Goal: Information Seeking & Learning: Understand process/instructions

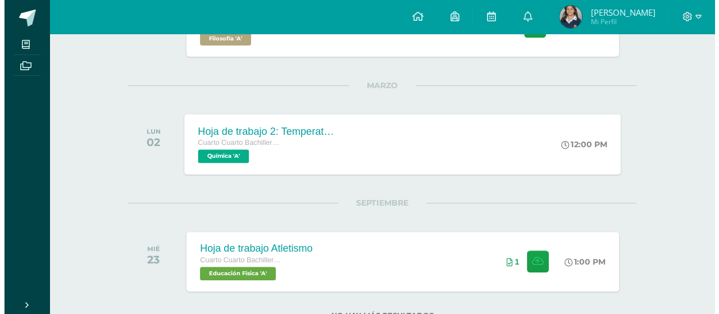
scroll to position [265, 0]
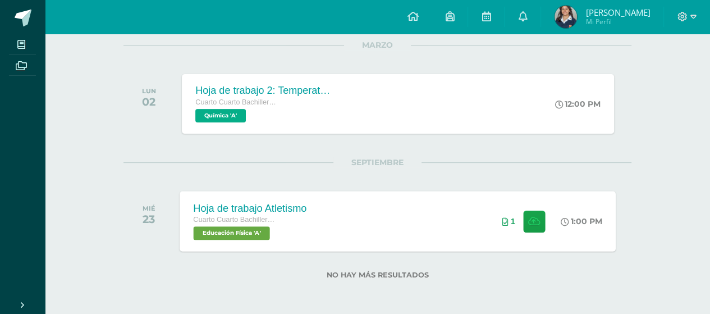
click at [257, 198] on div "Hoja de trabajo Atletismo Cuarto Cuarto Bachillerato en Ciencias y Letras con O…" at bounding box center [250, 221] width 140 height 60
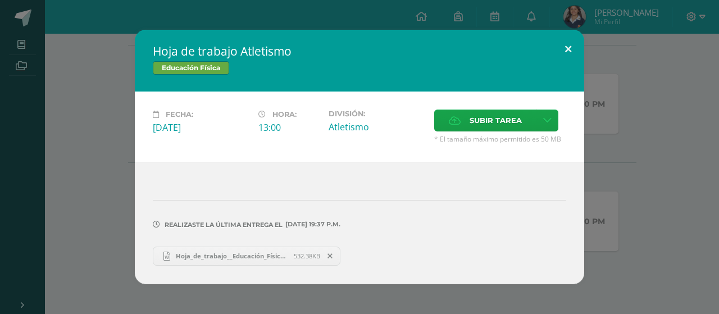
click at [568, 52] on button at bounding box center [568, 49] width 32 height 38
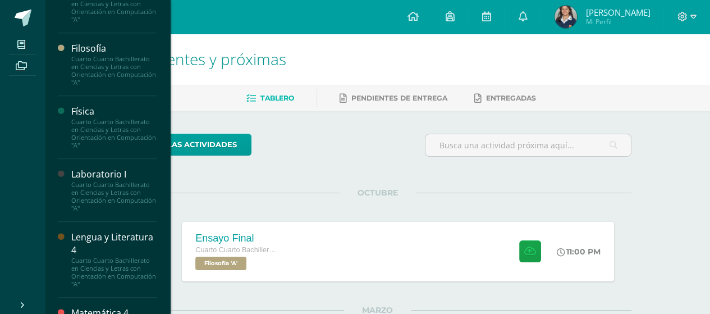
scroll to position [562, 0]
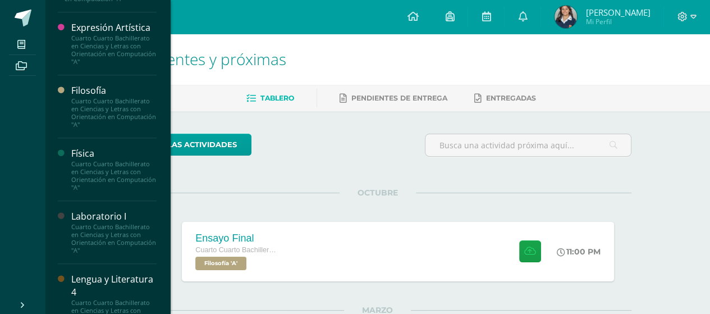
click at [106, 124] on div "Cuarto Cuarto Bachillerato en Ciencias y Letras con Orientación en Computación …" at bounding box center [113, 112] width 85 height 31
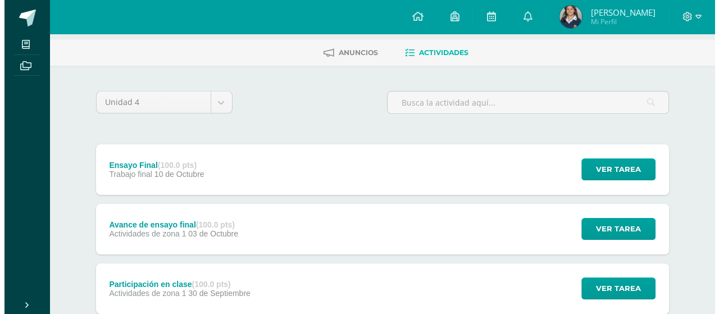
scroll to position [112, 0]
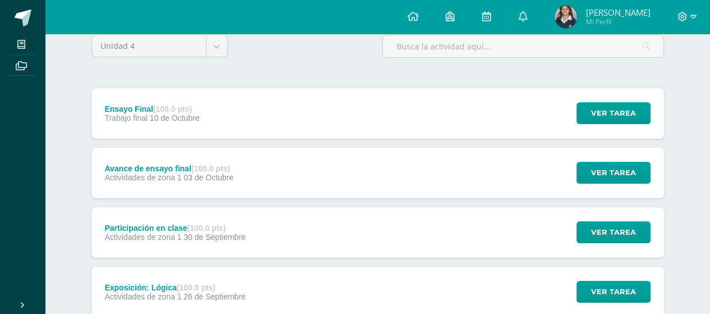
click at [279, 111] on div "Ensayo Final (100.0 pts) Trabajo final 10 de Octubre Ver tarea Ensayo Final Fil…" at bounding box center [378, 113] width 573 height 51
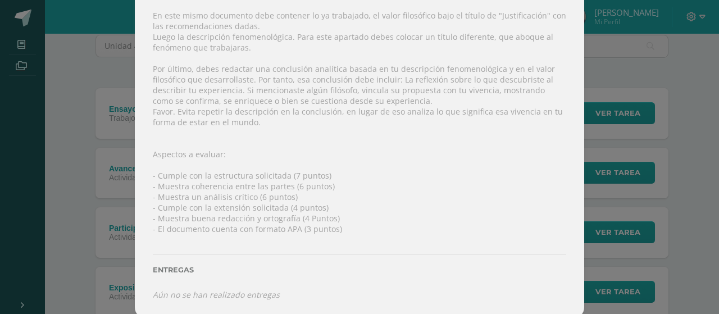
scroll to position [237, 0]
click at [118, 140] on div "Ensayo Final Filosofía Fecha: Viernes 10 de Octubre Hora: 23:00 División: Traba…" at bounding box center [359, 40] width 710 height 555
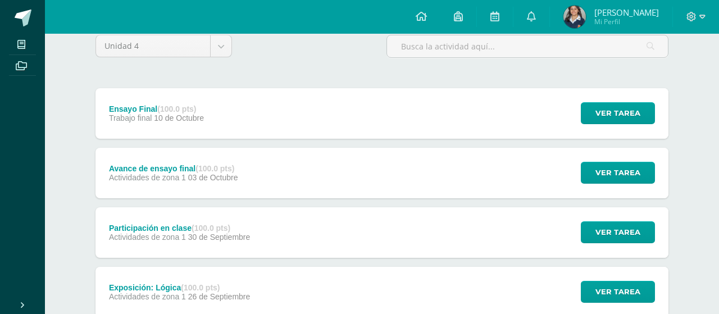
click at [211, 186] on div "Instrucciones: Suba a este espacio su trabajo final de unidad. El trabajo debe …" at bounding box center [359, 100] width 404 height 381
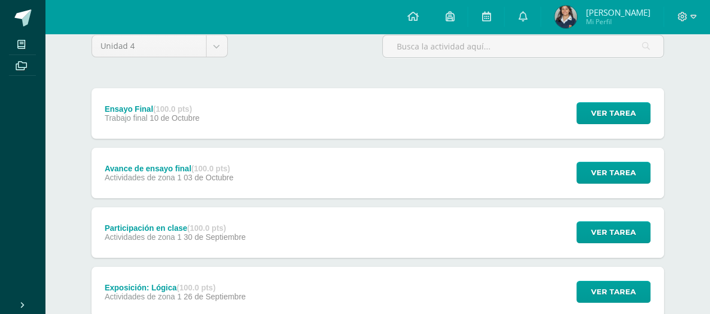
click at [208, 164] on strong "(100.0 pts)" at bounding box center [210, 168] width 39 height 9
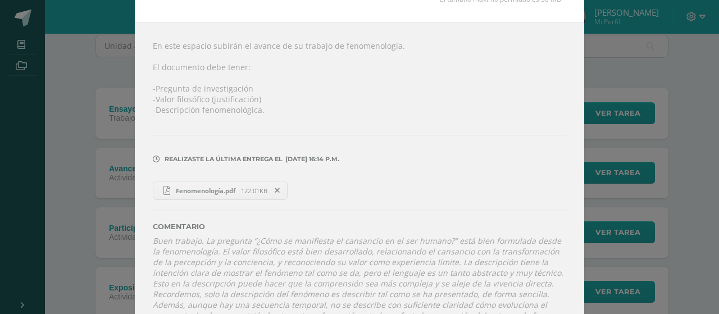
scroll to position [133, 0]
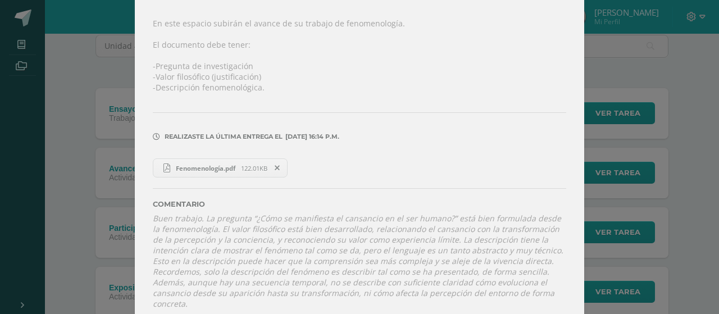
click at [198, 166] on span "Fenomenología.pdf" at bounding box center [205, 168] width 71 height 8
click at [108, 72] on div "Avance de ensayo final Filosofía Fecha: Viernes 03 de Octubre Hora: 23:00 Divis…" at bounding box center [359, 97] width 710 height 460
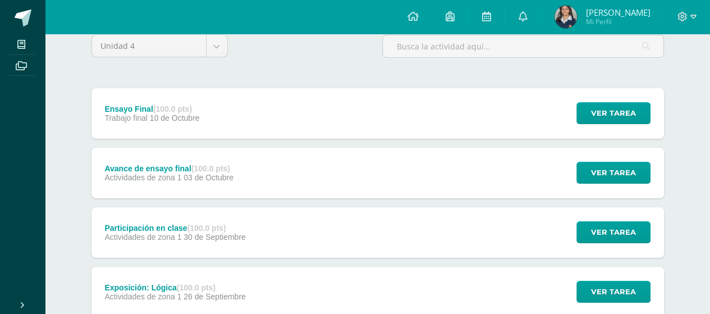
click at [163, 113] on span "10 de Octubre" at bounding box center [175, 117] width 50 height 9
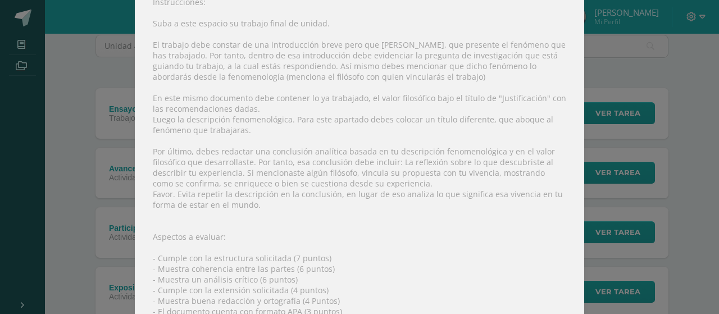
scroll to position [168, 0]
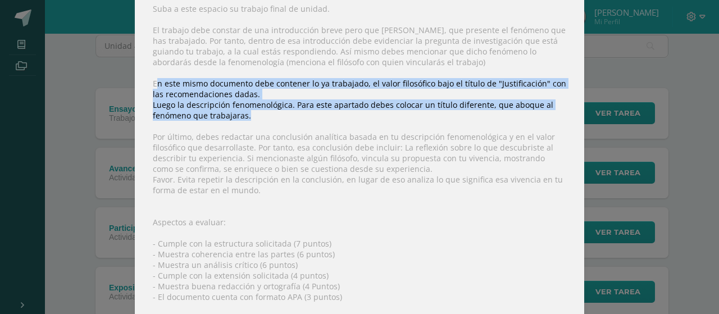
drag, startPoint x: 154, startPoint y: 84, endPoint x: 294, endPoint y: 117, distance: 144.4
click at [294, 117] on div "Instrucciones: Suba a este espacio su trabajo final de unidad. El trabajo debe …" at bounding box center [359, 174] width 449 height 423
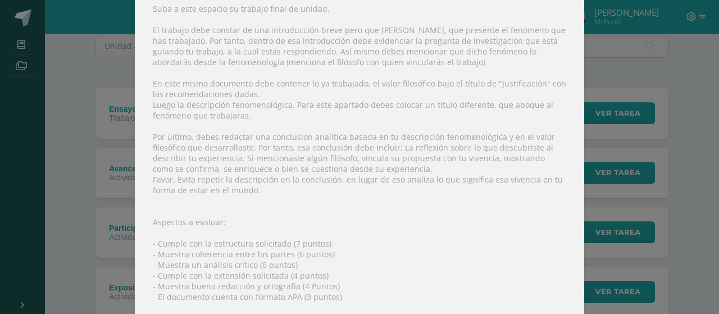
click at [288, 131] on div "Instrucciones: Suba a este espacio su trabajo final de unidad. El trabajo debe …" at bounding box center [359, 174] width 449 height 423
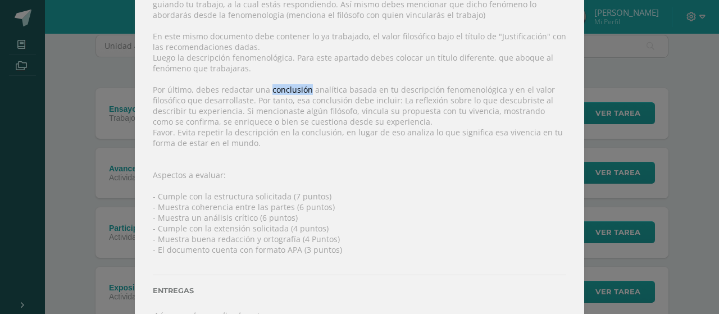
scroll to position [237, 0]
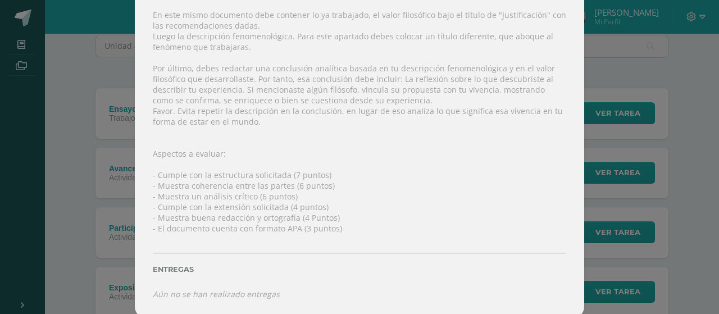
click at [288, 128] on div "Instrucciones: Suba a este espacio su trabajo final de unidad. El trabajo debe …" at bounding box center [359, 106] width 449 height 423
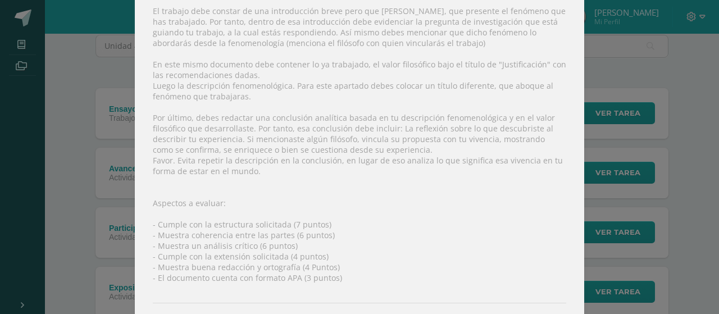
scroll to position [181, 0]
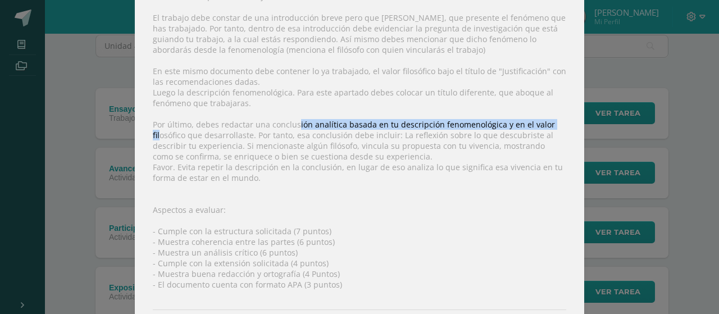
drag, startPoint x: 155, startPoint y: 129, endPoint x: 291, endPoint y: 121, distance: 136.7
click at [291, 121] on div "Instrucciones: Suba a este espacio su trabajo final de unidad. El trabajo debe …" at bounding box center [359, 162] width 449 height 423
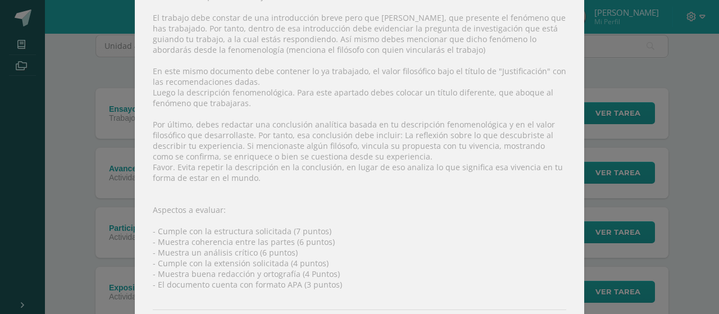
click at [265, 148] on div "Instrucciones: Suba a este espacio su trabajo final de unidad. El trabajo debe …" at bounding box center [359, 162] width 449 height 423
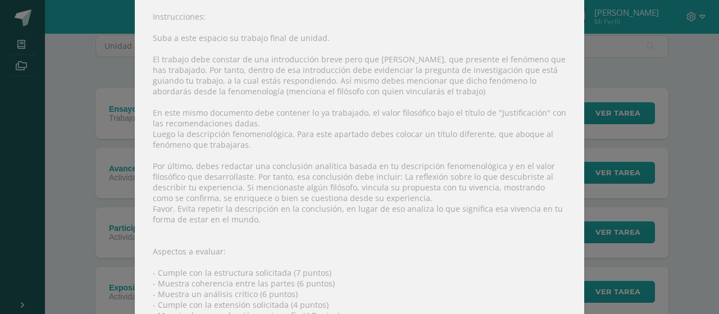
scroll to position [125, 0]
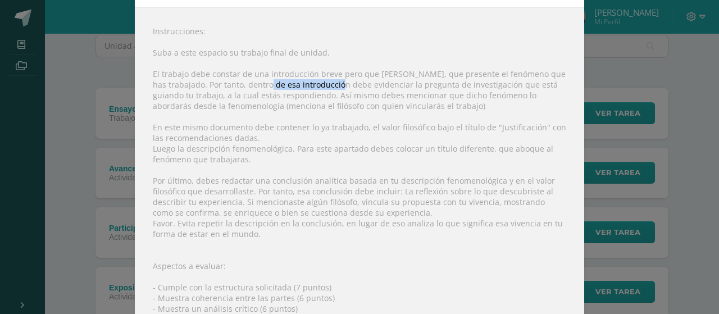
drag, startPoint x: 238, startPoint y: 86, endPoint x: 311, endPoint y: 88, distance: 73.0
click at [311, 88] on div "Instrucciones: Suba a este espacio su trabajo final de unidad. El trabajo debe …" at bounding box center [359, 218] width 449 height 423
click at [312, 93] on div "Instrucciones: Suba a este espacio su trabajo final de unidad. El trabajo debe …" at bounding box center [359, 218] width 449 height 423
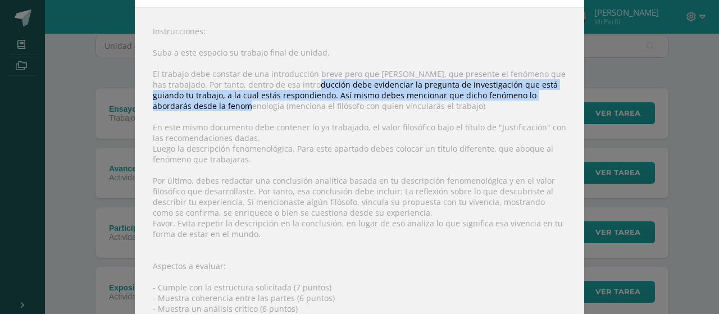
drag, startPoint x: 289, startPoint y: 85, endPoint x: 204, endPoint y: 106, distance: 87.3
click at [204, 106] on div "Instrucciones: Suba a este espacio su trabajo final de unidad. El trabajo debe …" at bounding box center [359, 218] width 449 height 423
copy div "debe evidenciar la pregunta de investigación que está guiando tu trabajo, a la …"
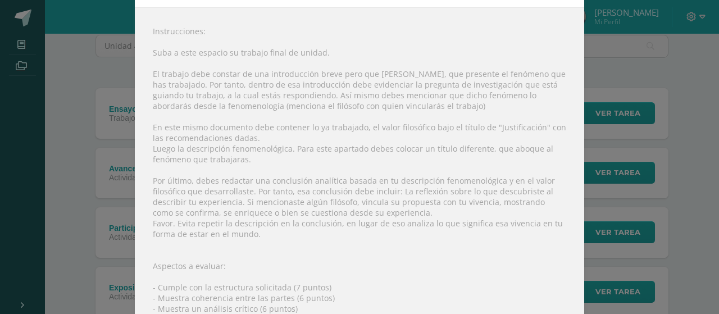
click at [282, 138] on div "Instrucciones: Suba a este espacio su trabajo final de unidad. El trabajo debe …" at bounding box center [359, 218] width 449 height 423
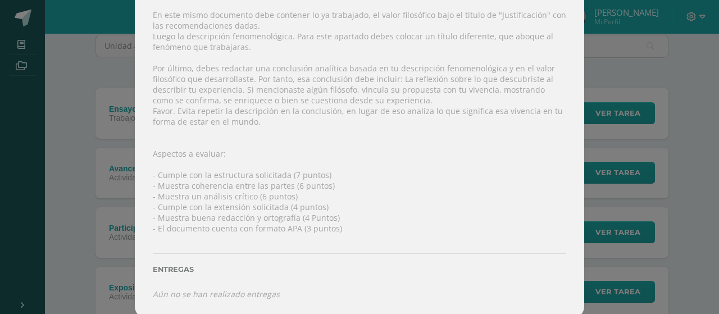
scroll to position [181, 0]
